Goal: Task Accomplishment & Management: Use online tool/utility

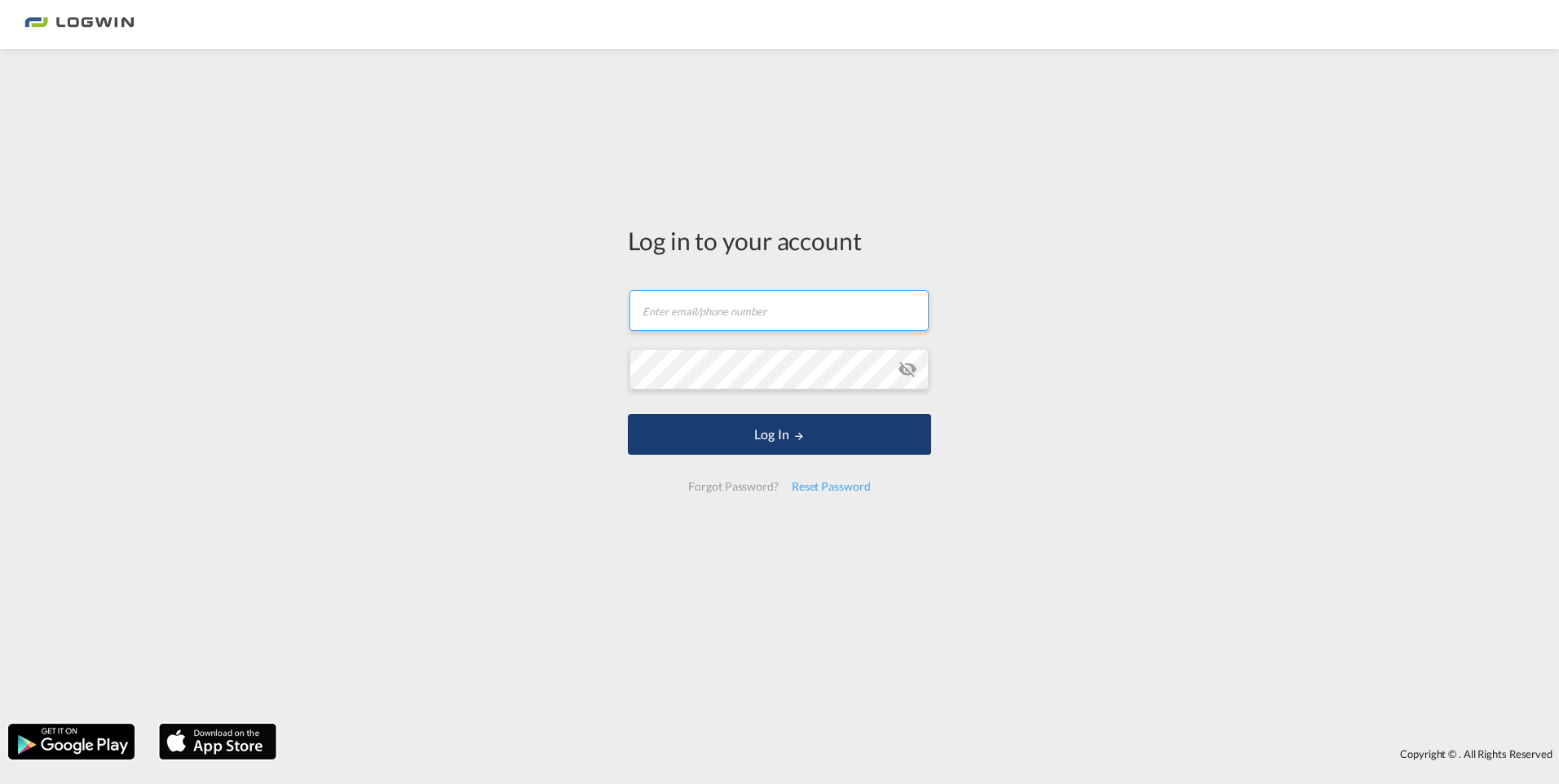
type input "[PERSON_NAME][EMAIL_ADDRESS][DOMAIN_NAME]"
click at [713, 430] on button "Log In" at bounding box center [779, 434] width 303 height 41
